Goal: Navigation & Orientation: Understand site structure

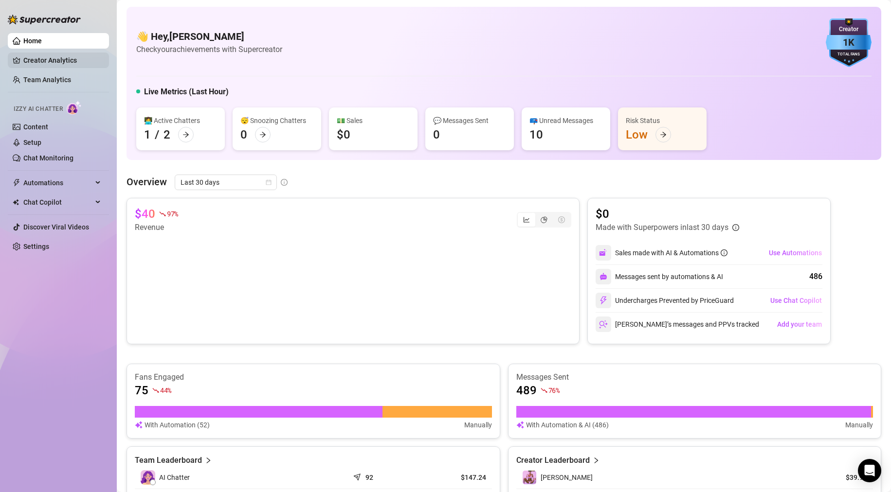
click at [53, 65] on link "Creator Analytics" at bounding box center [62, 61] width 78 height 16
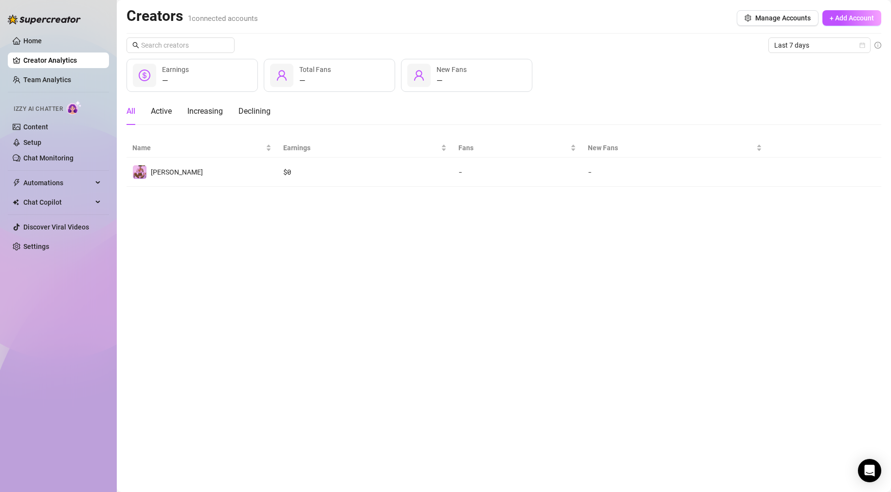
click at [586, 40] on div "Last 7 days" at bounding box center [503, 45] width 754 height 16
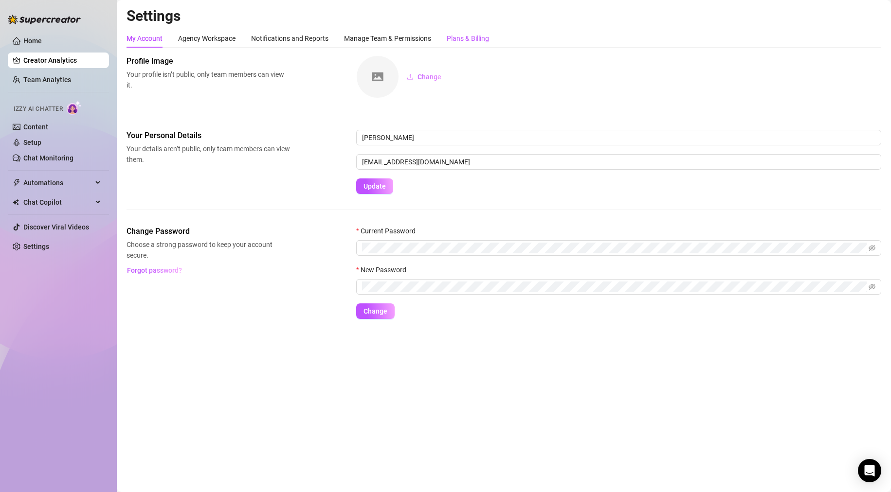
click at [484, 35] on div "Plans & Billing" at bounding box center [468, 38] width 42 height 11
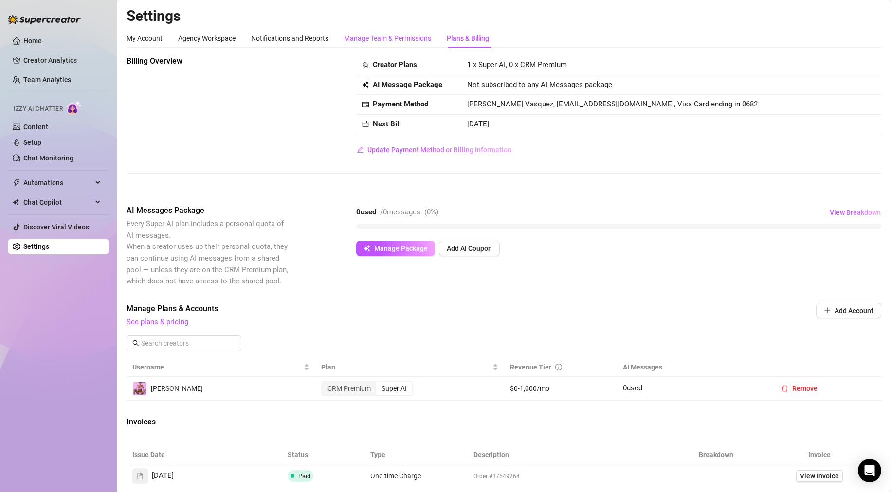
click at [370, 35] on div "Manage Team & Permissions" at bounding box center [387, 38] width 87 height 11
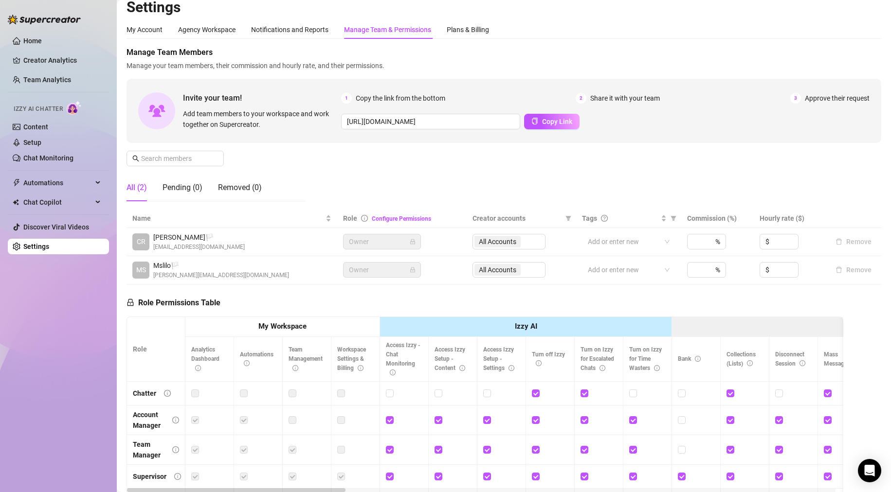
scroll to position [126, 0]
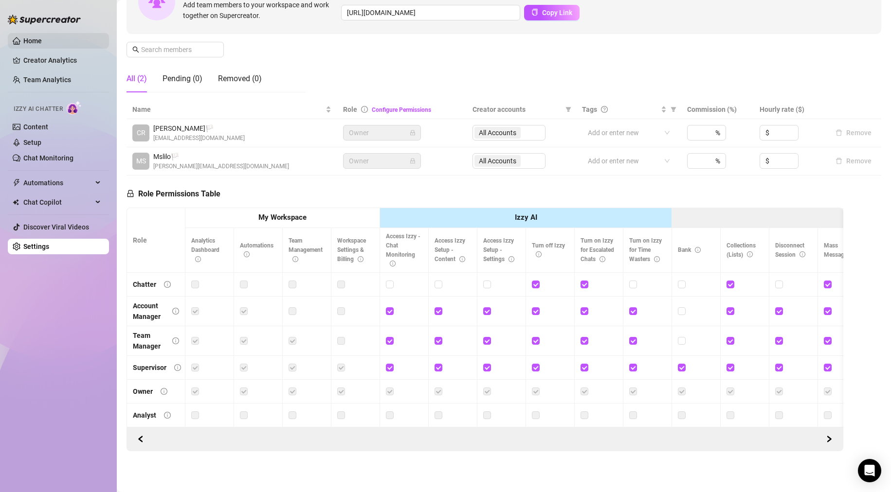
click at [26, 43] on link "Home" at bounding box center [32, 41] width 18 height 8
